Goal: Information Seeking & Learning: Learn about a topic

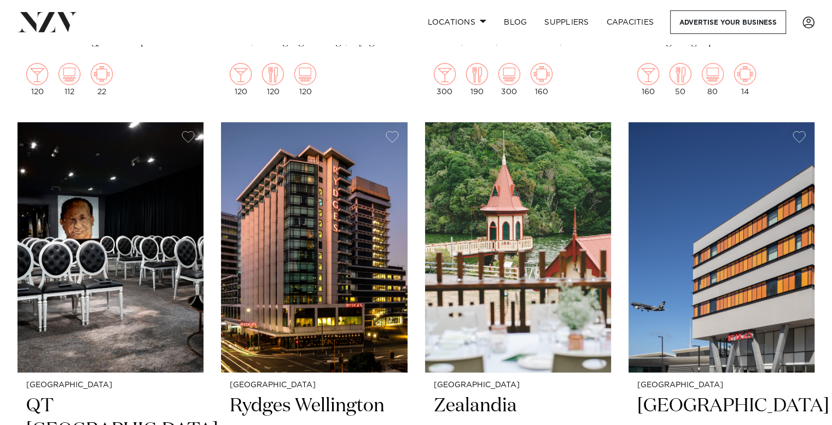
scroll to position [850, 0]
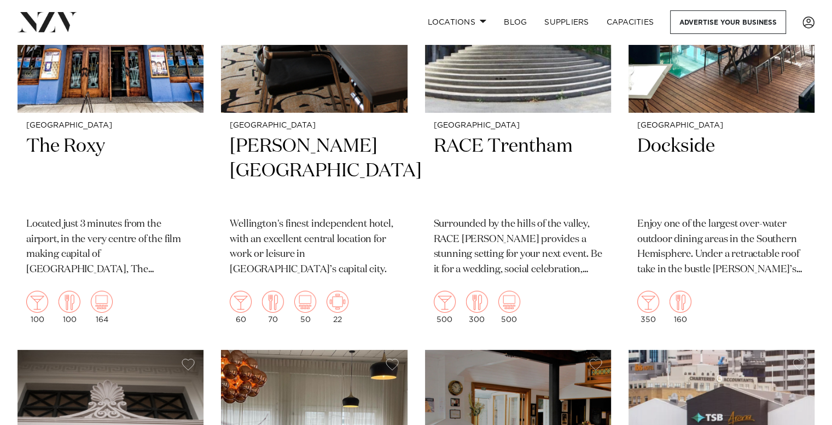
scroll to position [3541, 0]
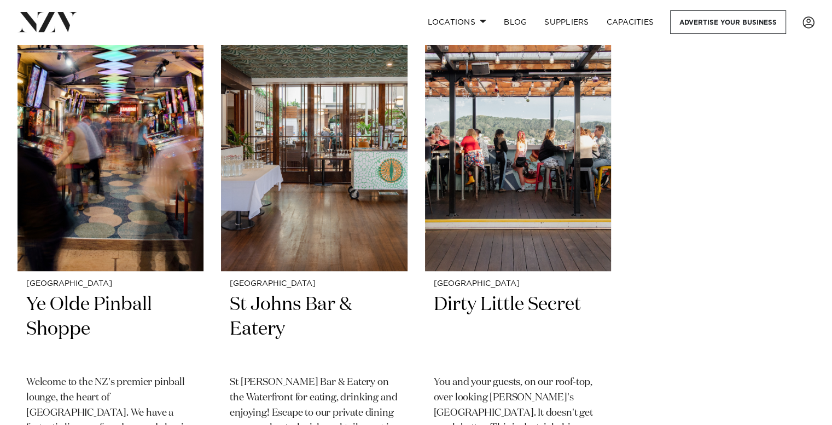
scroll to position [4851, 0]
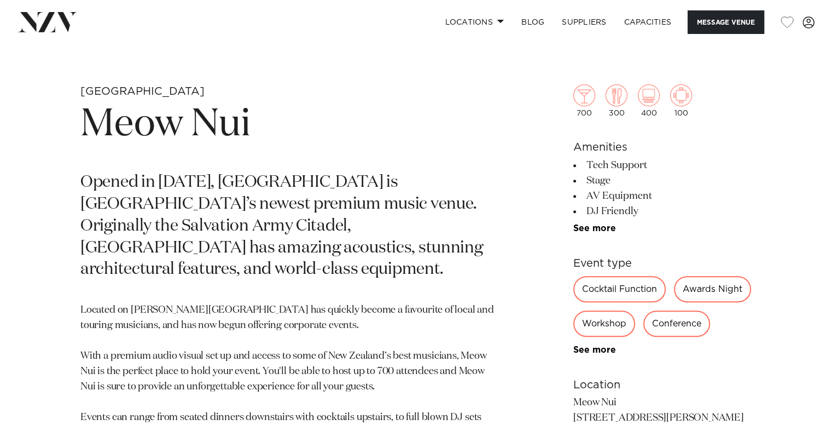
scroll to position [418, 0]
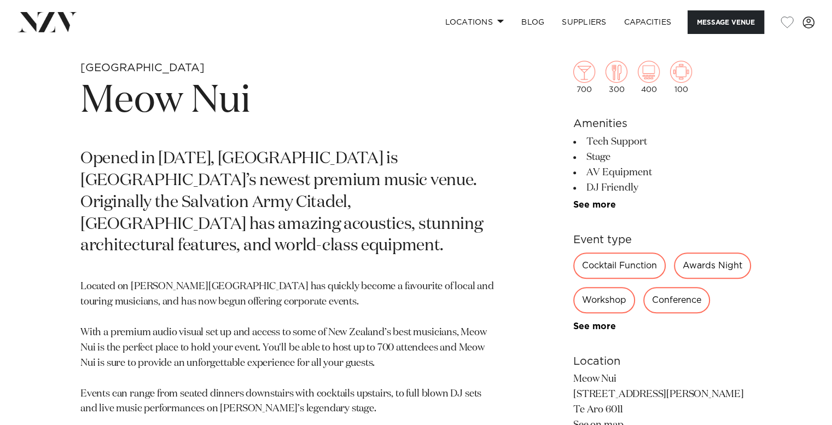
click at [541, 210] on div "Wellington Meow Nui Opened in [DATE], [GEOGRAPHIC_DATA] is [GEOGRAPHIC_DATA]’s …" at bounding box center [416, 323] width 815 height 524
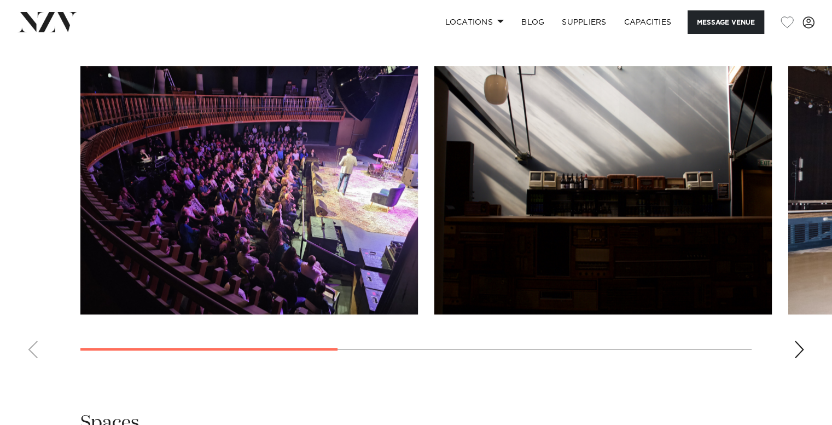
scroll to position [1001, 0]
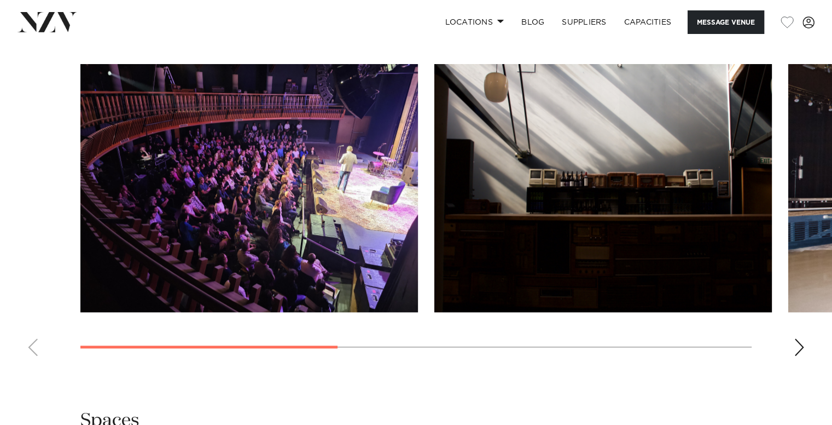
click at [598, 161] on img "2 / 5" at bounding box center [604, 188] width 338 height 248
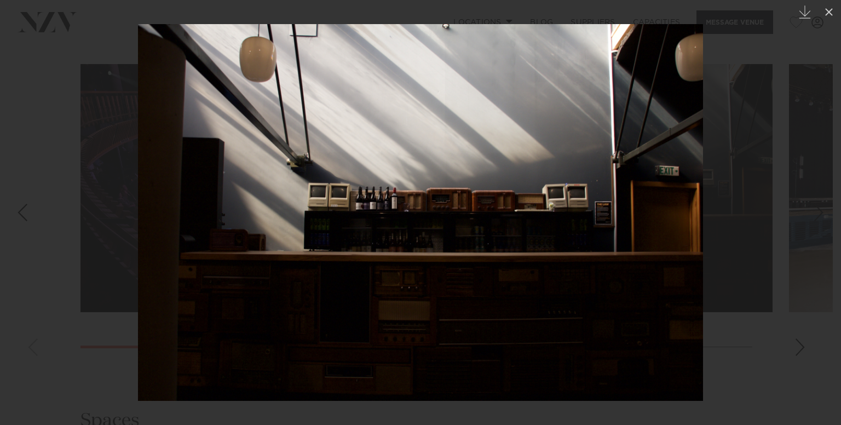
click at [795, 100] on div at bounding box center [420, 212] width 841 height 425
